Goal: Task Accomplishment & Management: Complete application form

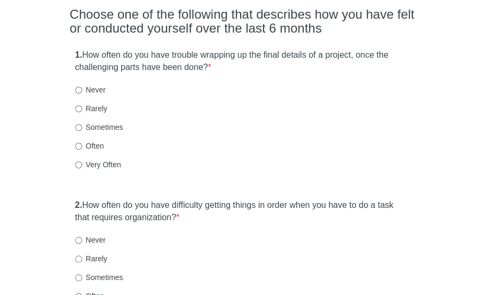
scroll to position [99, 0]
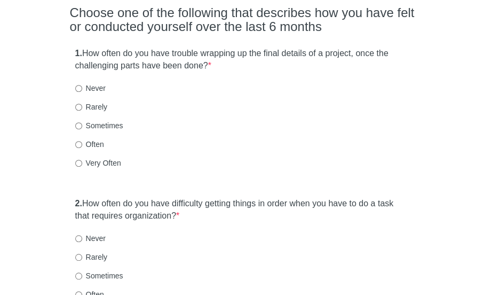
click at [484, 43] on html "[MEDICAL_DATA] Self-Report Scale Choose one of the following that describes how…" at bounding box center [242, 48] width 484 height 295
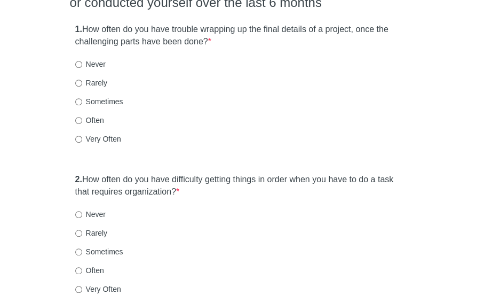
scroll to position [124, 0]
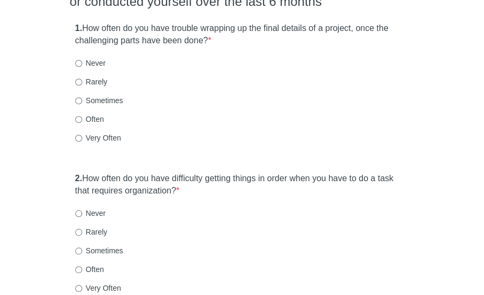
click at [98, 84] on label "Rarely" at bounding box center [91, 81] width 32 height 11
click at [82, 84] on input "Rarely" at bounding box center [78, 81] width 7 height 7
radio input "true"
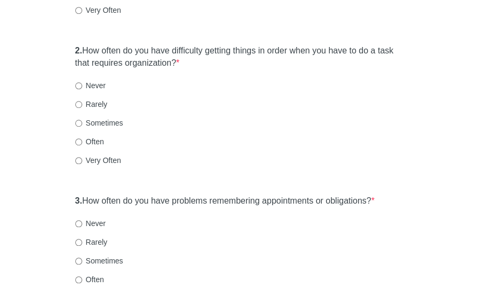
scroll to position [265, 0]
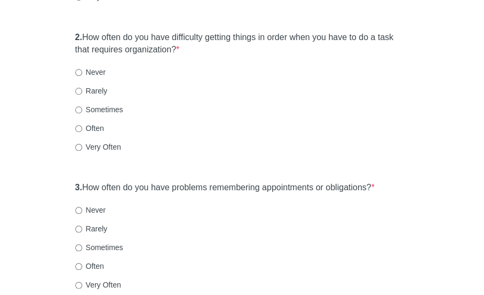
click at [118, 109] on label "Sometimes" at bounding box center [99, 109] width 48 height 11
click at [82, 109] on input "Sometimes" at bounding box center [78, 109] width 7 height 7
radio input "true"
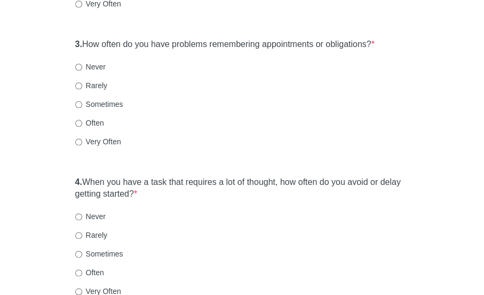
scroll to position [415, 0]
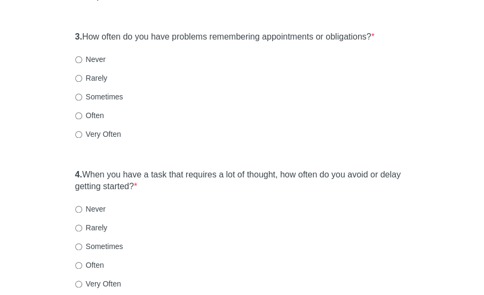
click at [99, 96] on label "Sometimes" at bounding box center [99, 96] width 48 height 11
click at [82, 96] on input "Sometimes" at bounding box center [78, 96] width 7 height 7
radio input "true"
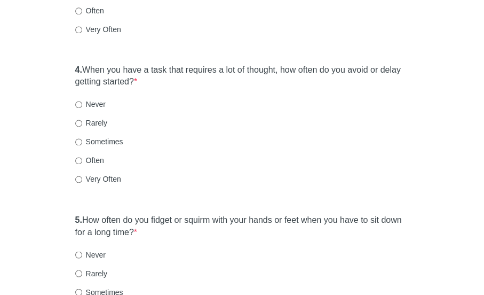
scroll to position [543, 0]
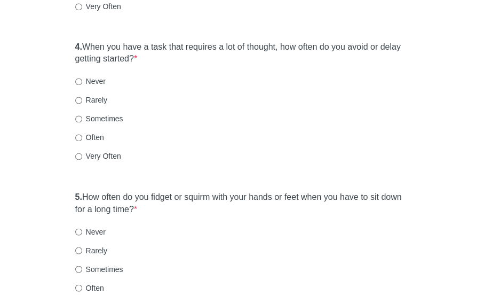
click at [115, 119] on label "Sometimes" at bounding box center [99, 118] width 48 height 11
click at [82, 119] on input "Sometimes" at bounding box center [78, 118] width 7 height 7
radio input "true"
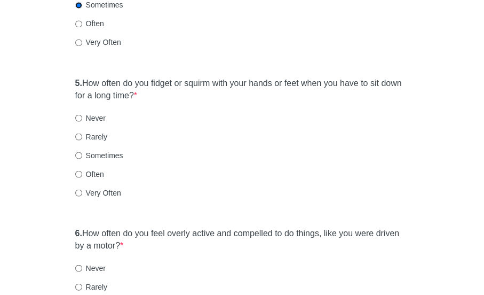
scroll to position [658, 0]
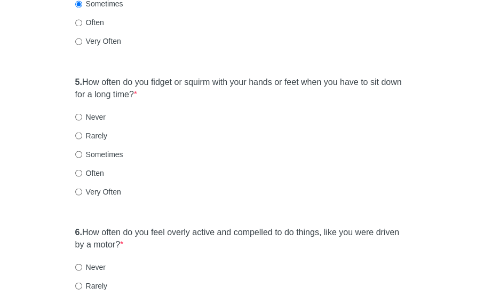
click at [107, 192] on label "Very Often" at bounding box center [98, 191] width 46 height 11
click at [82, 192] on input "Very Often" at bounding box center [78, 191] width 7 height 7
radio input "true"
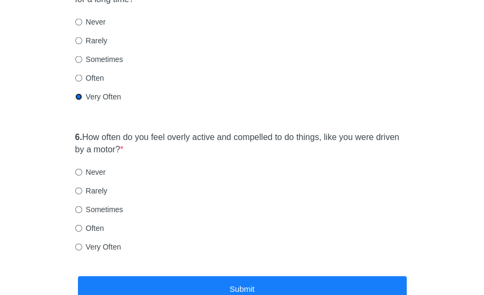
scroll to position [764, 0]
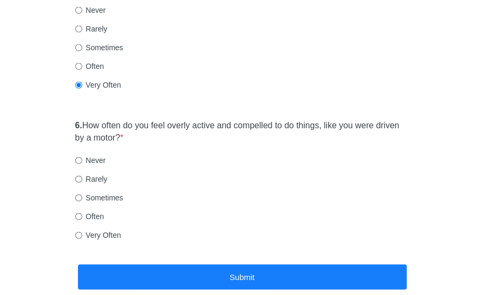
click at [110, 200] on label "Sometimes" at bounding box center [99, 197] width 48 height 11
click at [82, 200] on input "Sometimes" at bounding box center [78, 197] width 7 height 7
radio input "true"
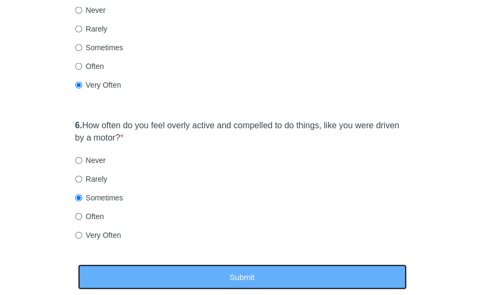
click at [160, 265] on button "Submit" at bounding box center [242, 276] width 329 height 25
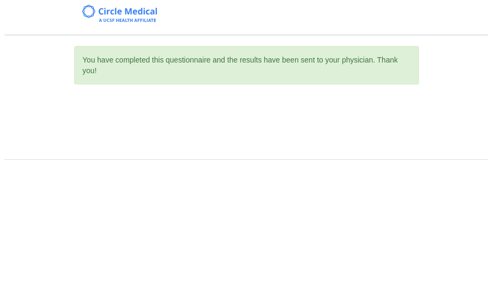
scroll to position [0, 0]
